Goal: Register for event/course

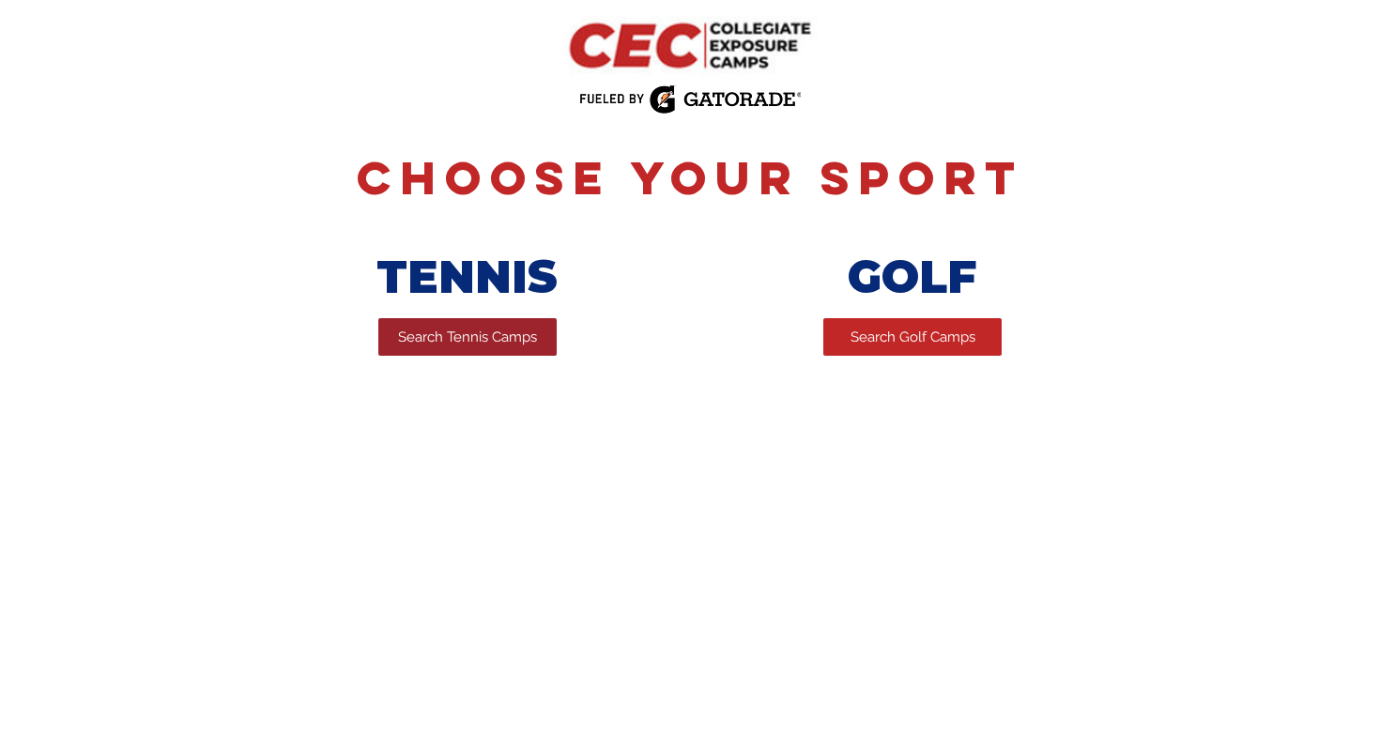
click at [465, 340] on span "Search Tennis Camps" at bounding box center [467, 338] width 139 height 20
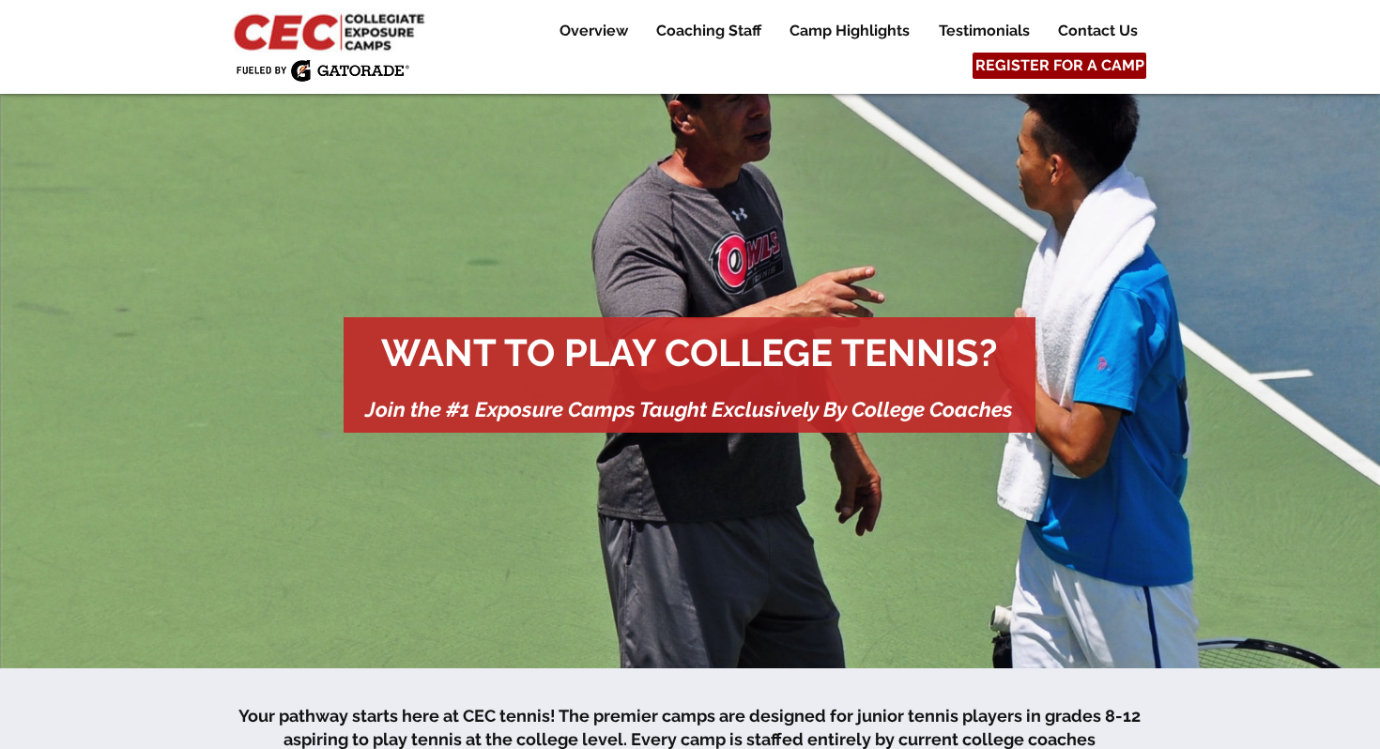
click at [1065, 65] on span "REGISTER FOR A CAMP" at bounding box center [1059, 65] width 169 height 21
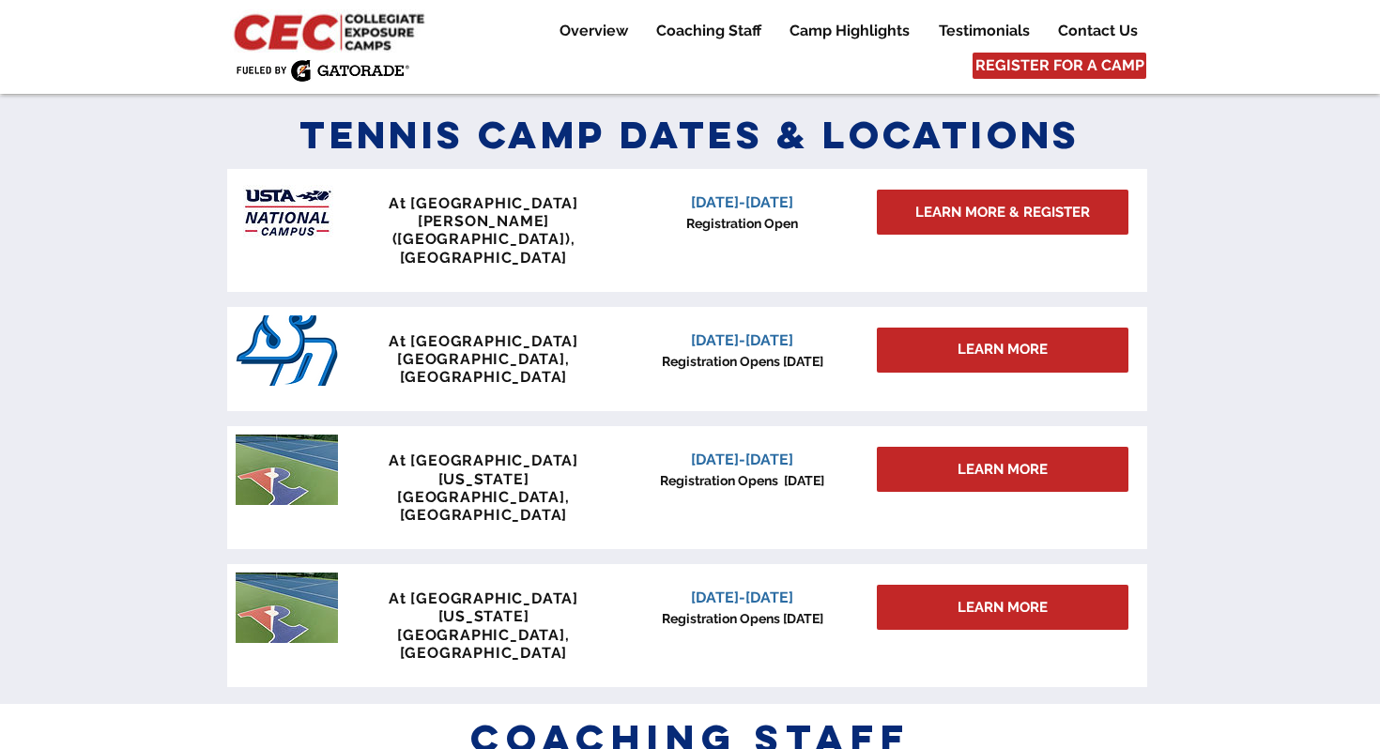
scroll to position [1545, 0]
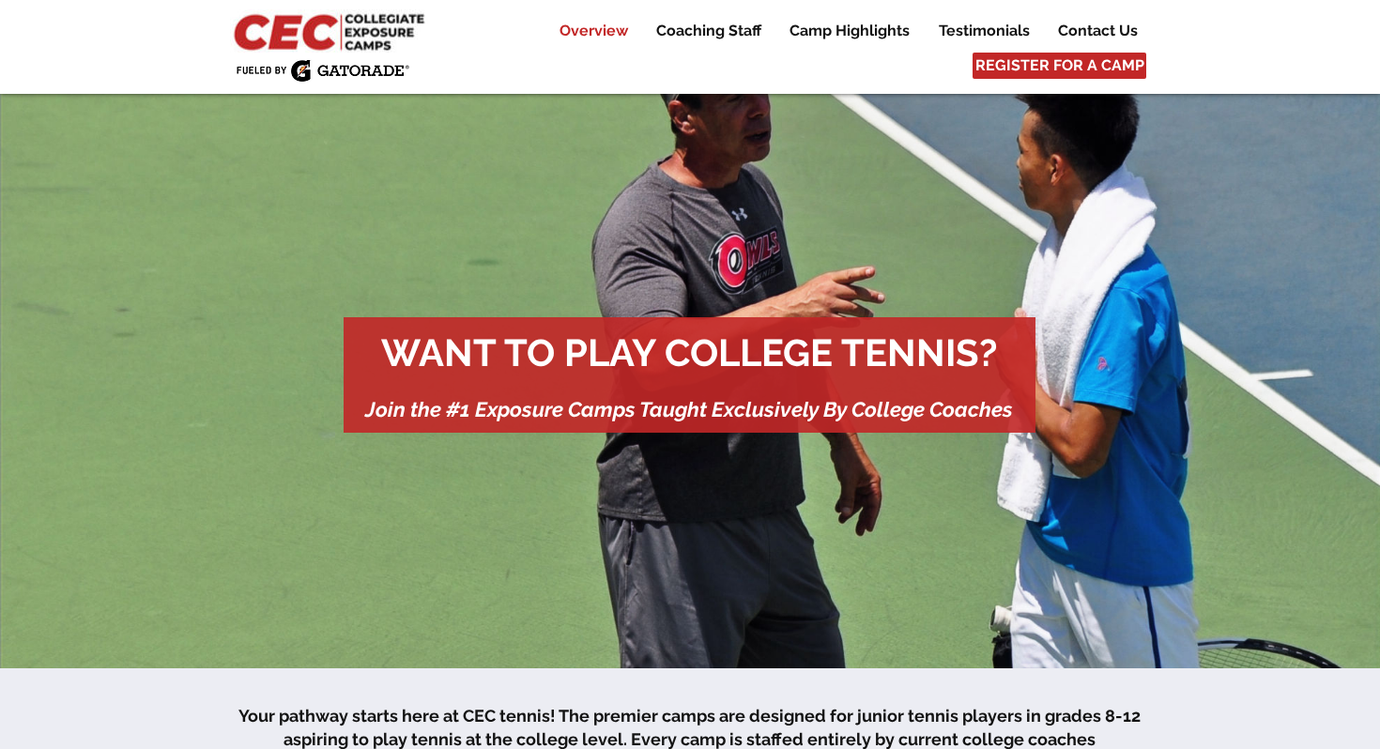
click at [594, 30] on p "Overview" at bounding box center [593, 31] width 87 height 23
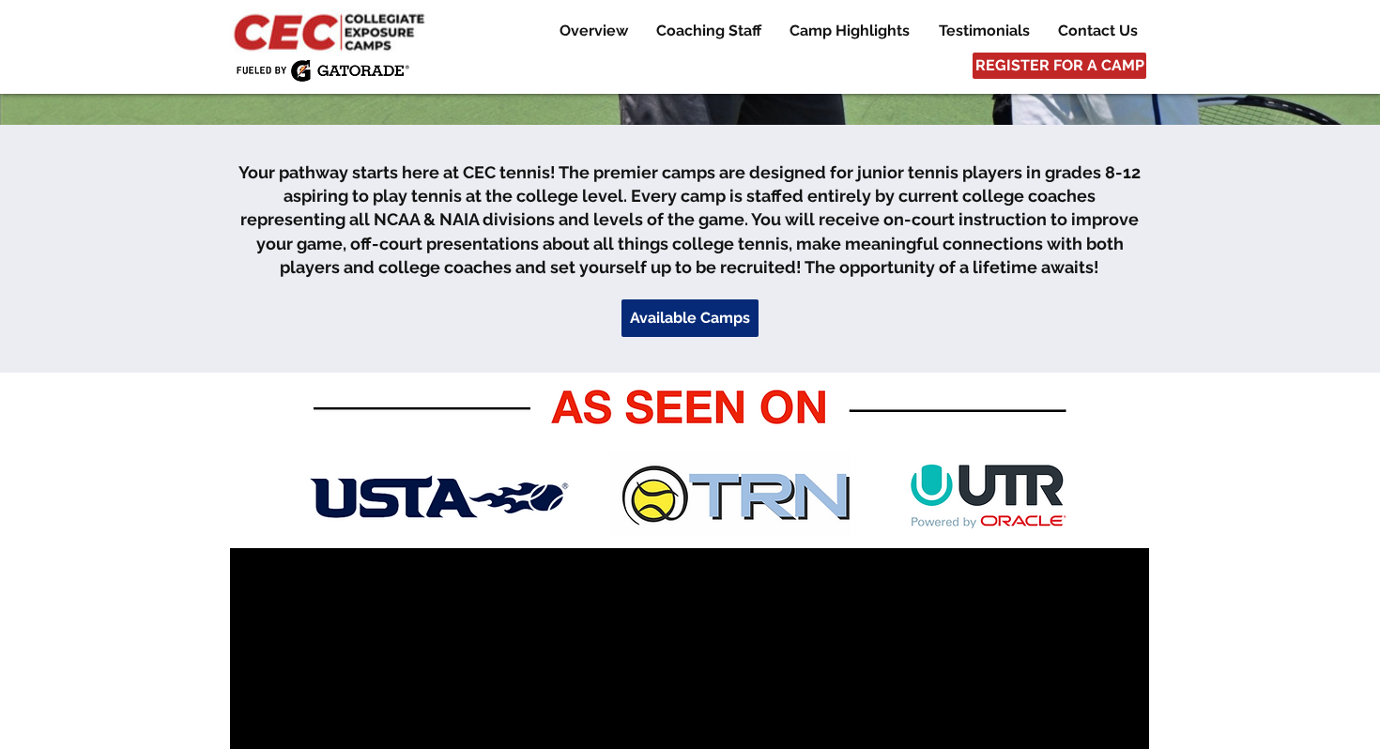
scroll to position [574, 0]
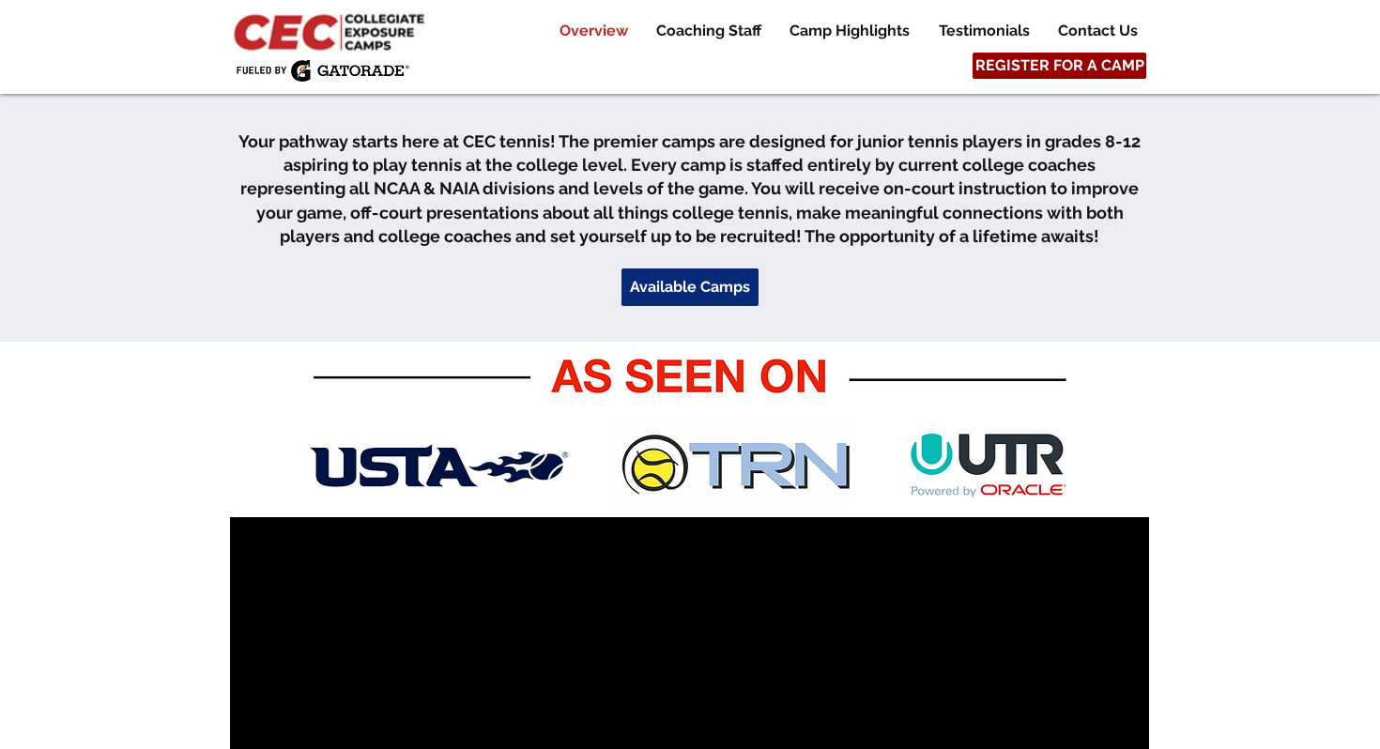
click at [1066, 61] on span "REGISTER FOR A CAMP" at bounding box center [1059, 65] width 169 height 21
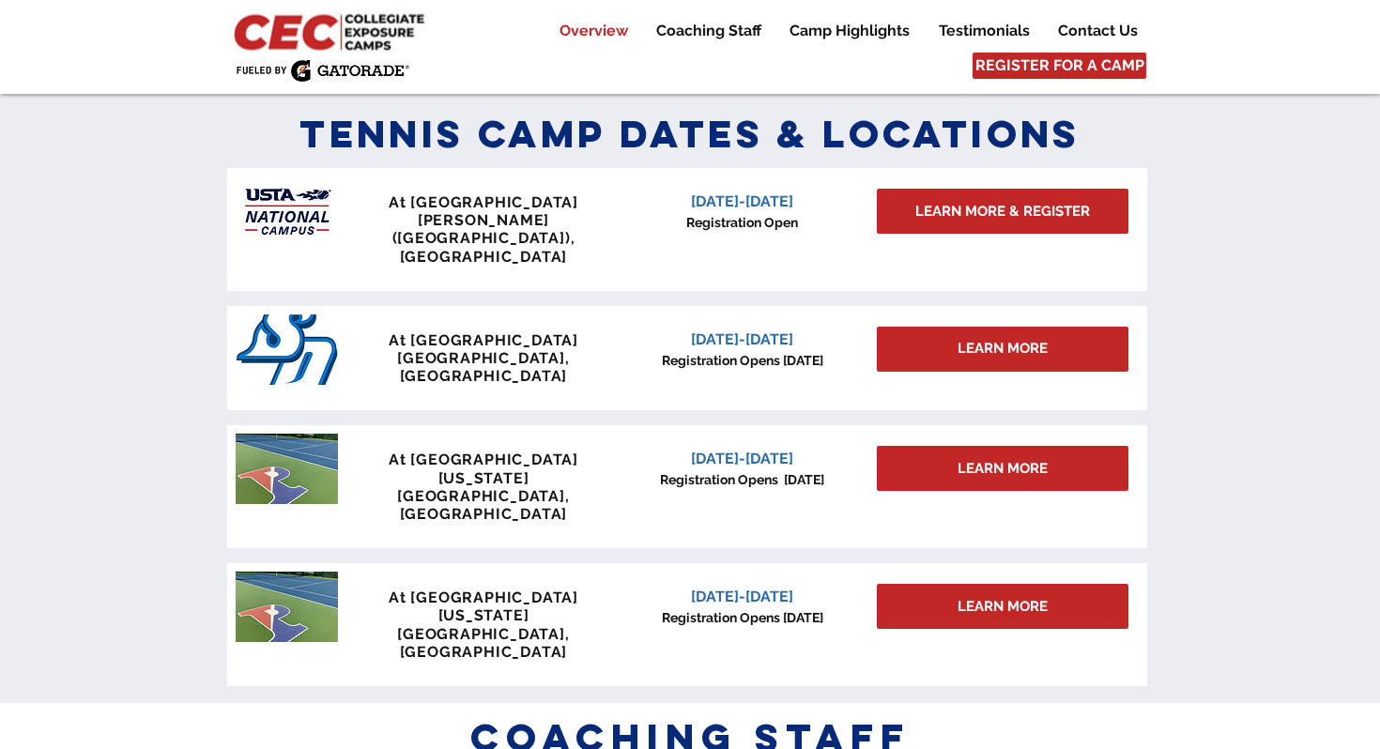
scroll to position [1545, 0]
